Goal: Navigation & Orientation: Find specific page/section

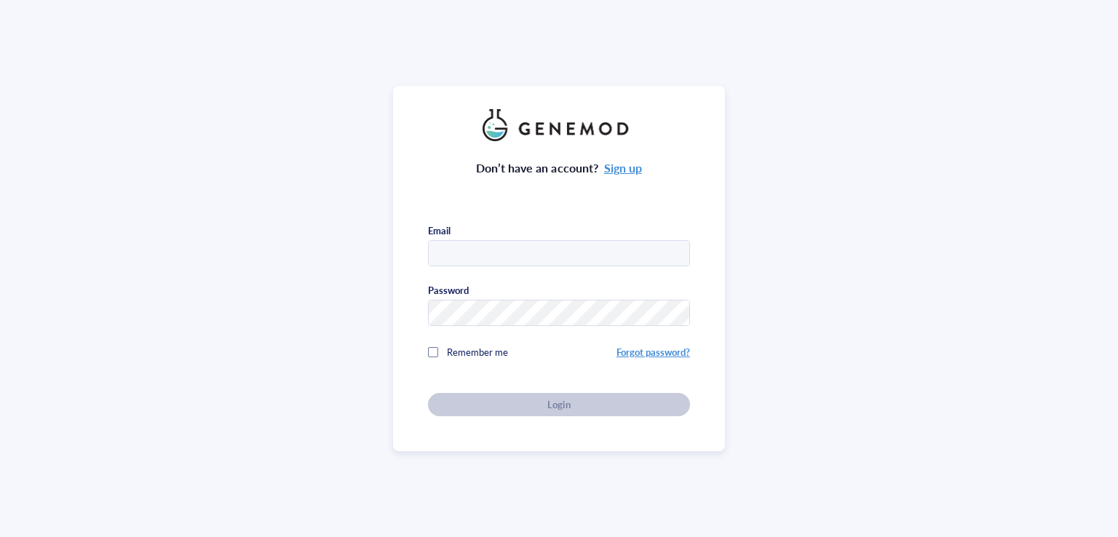
type input "[EMAIL_ADDRESS][DOMAIN_NAME]"
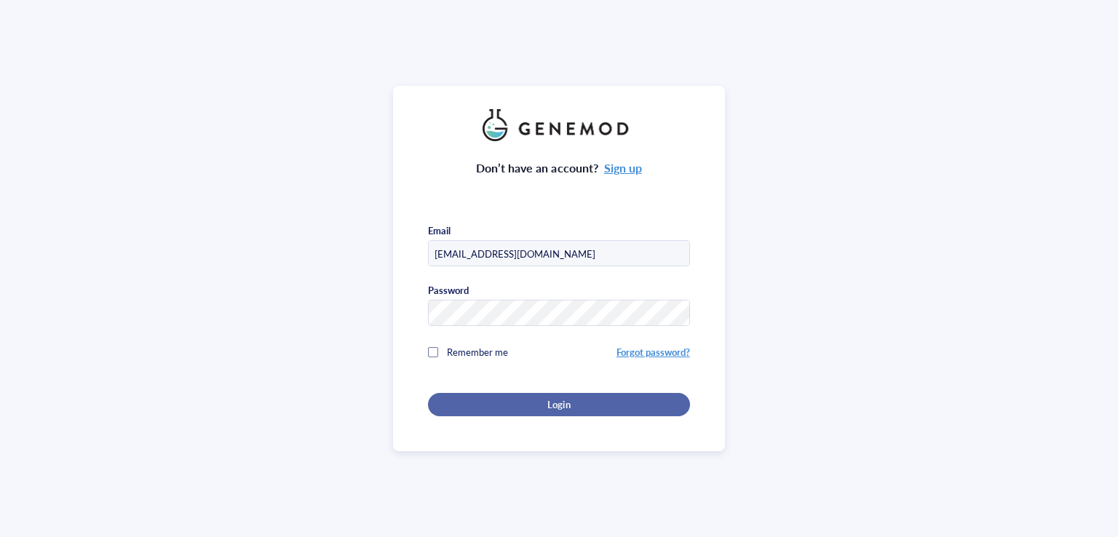
click at [507, 400] on div "Login" at bounding box center [558, 404] width 215 height 13
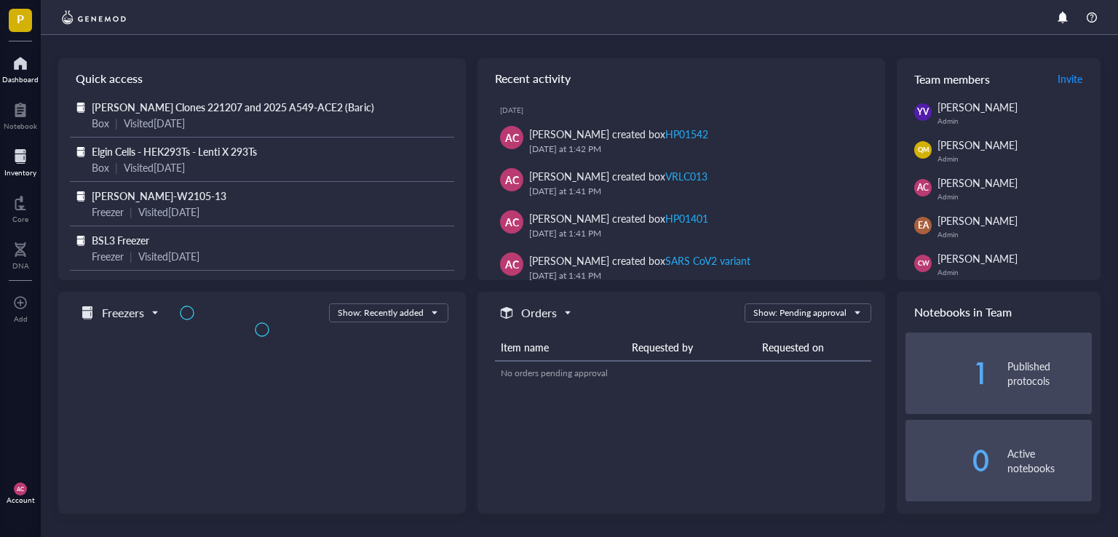
click at [19, 154] on div at bounding box center [20, 156] width 32 height 23
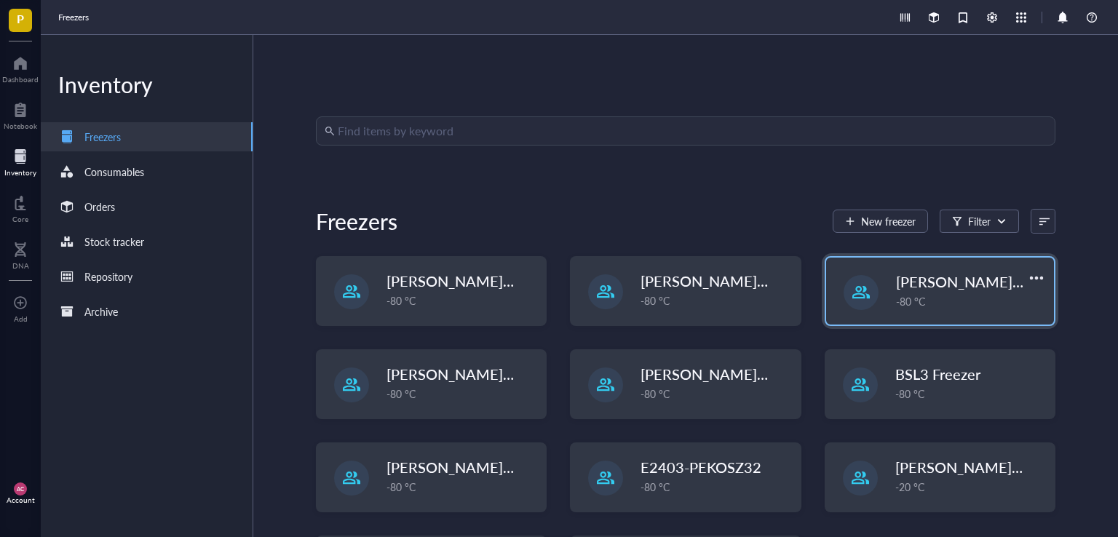
click at [969, 280] on span "[PERSON_NAME]-E2403-05" at bounding box center [990, 281] width 188 height 20
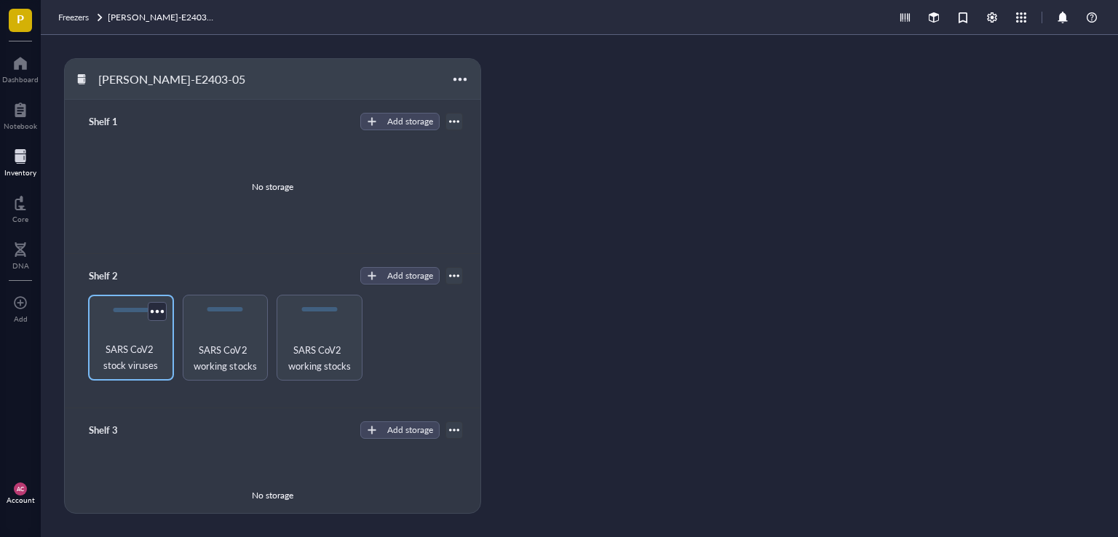
click at [118, 363] on span "SARS CoV2 stock viruses" at bounding box center [130, 357] width 71 height 32
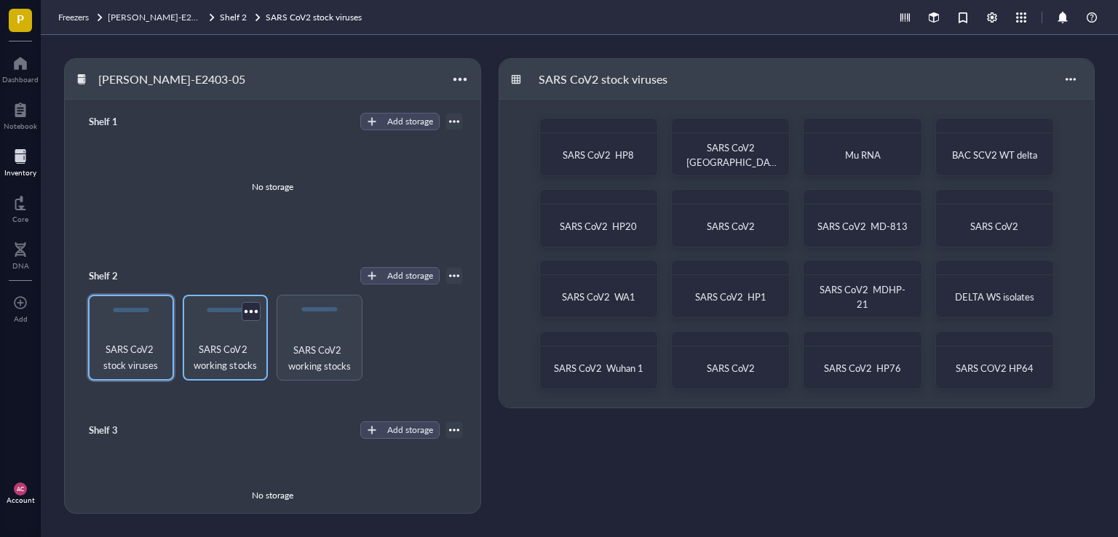
click at [223, 328] on div "SARS CoV2 working stocks" at bounding box center [226, 338] width 86 height 86
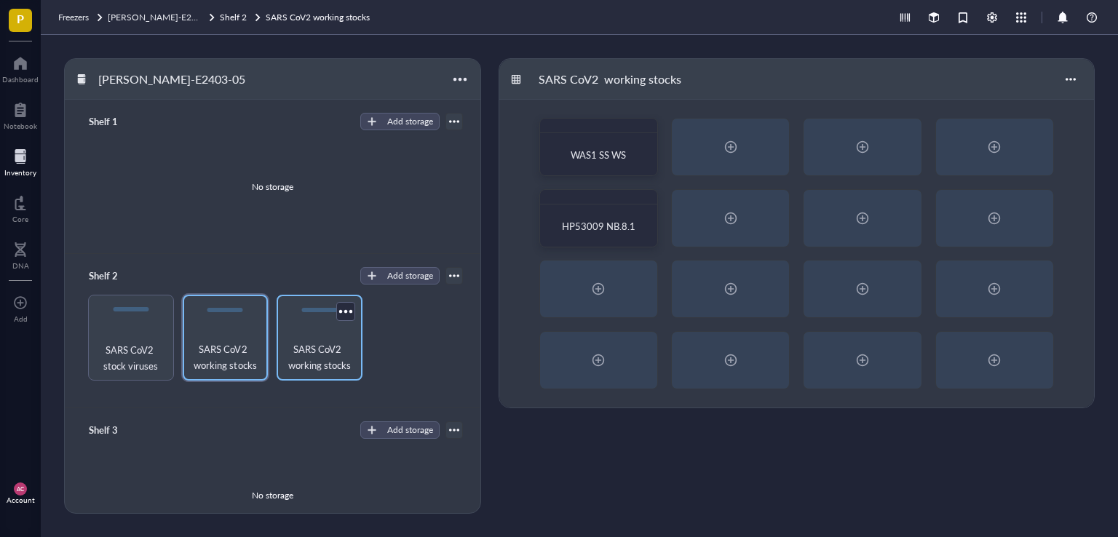
click at [306, 348] on span "SARS CoV2 working stocks" at bounding box center [319, 357] width 71 height 32
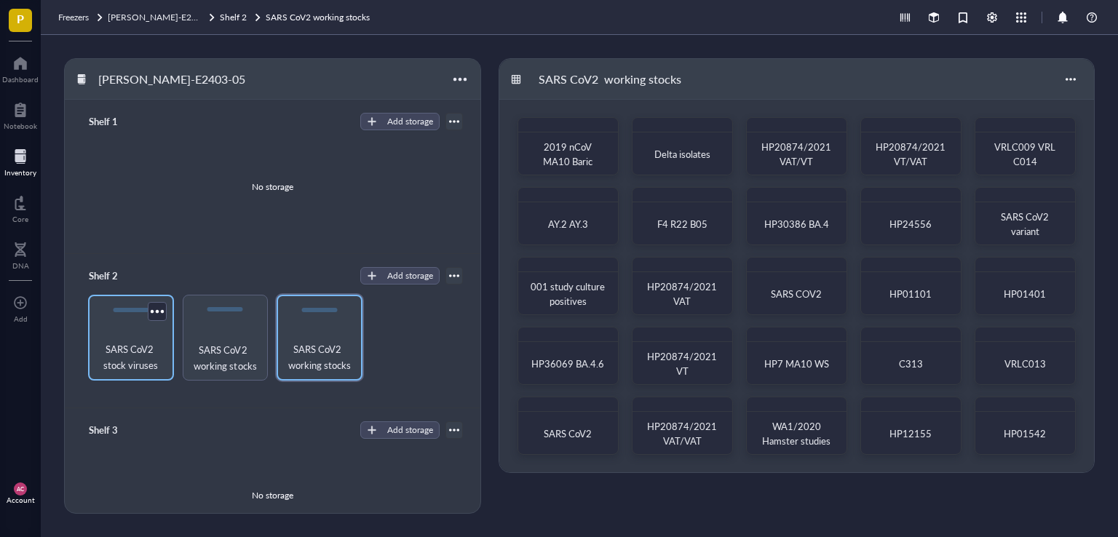
click at [148, 362] on span "SARS CoV2 stock viruses" at bounding box center [130, 357] width 71 height 32
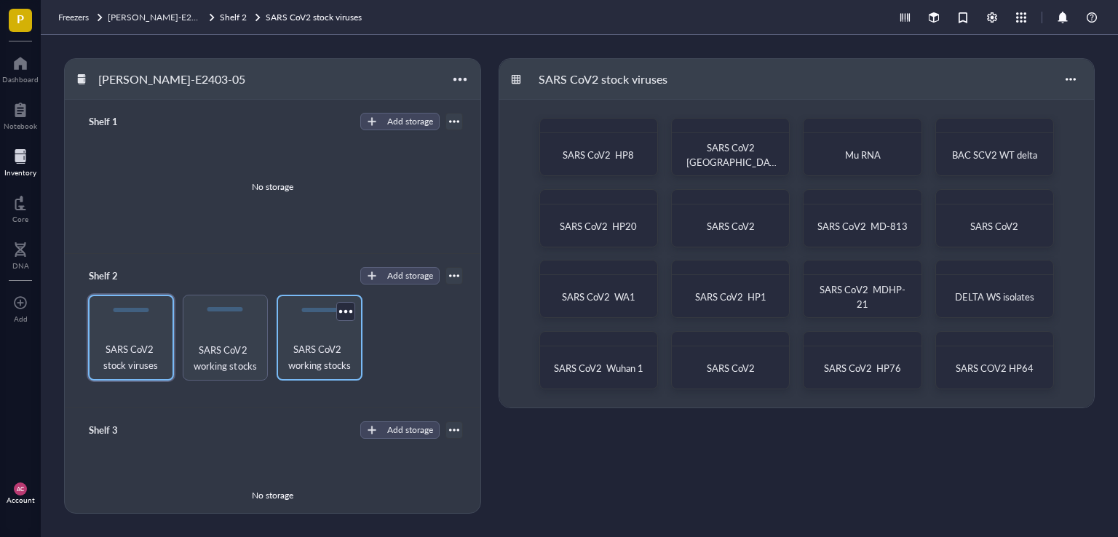
click at [309, 344] on span "SARS CoV2 working stocks" at bounding box center [319, 357] width 71 height 32
